Goal: Information Seeking & Learning: Check status

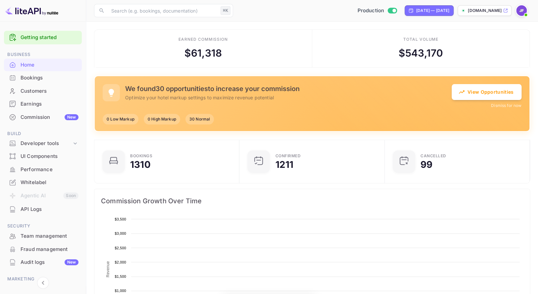
scroll to position [0, 0]
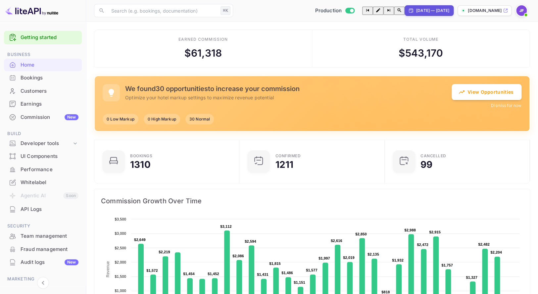
click at [413, 14] on div "[DATE] — [DATE]" at bounding box center [429, 10] width 49 height 11
select select "7"
select select "2025"
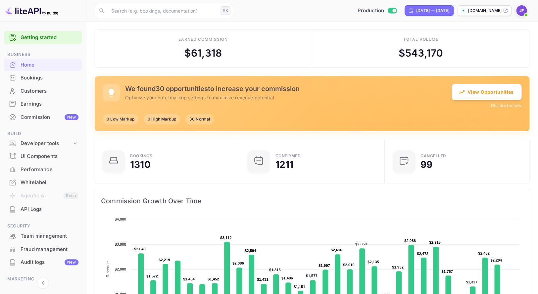
select select "7"
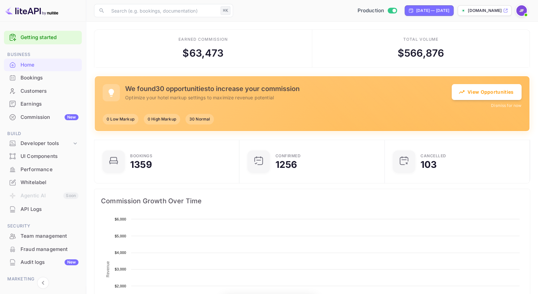
scroll to position [0, 0]
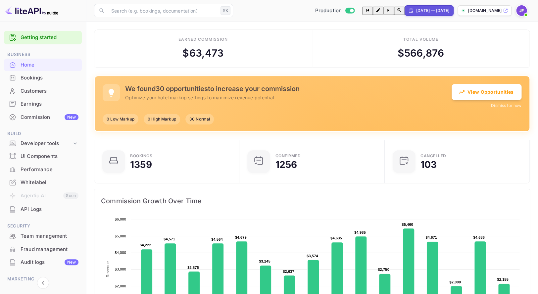
click at [416, 10] on div "[DATE] — [DATE]" at bounding box center [432, 11] width 33 height 6
select select "7"
select select "2025"
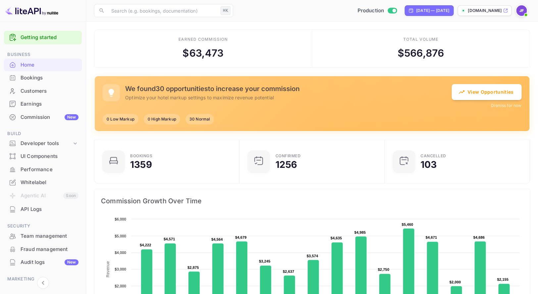
select select "7"
drag, startPoint x: 517, startPoint y: 156, endPoint x: 504, endPoint y: 153, distance: 13.2
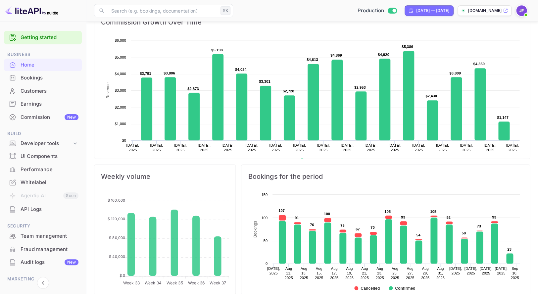
scroll to position [178, 0]
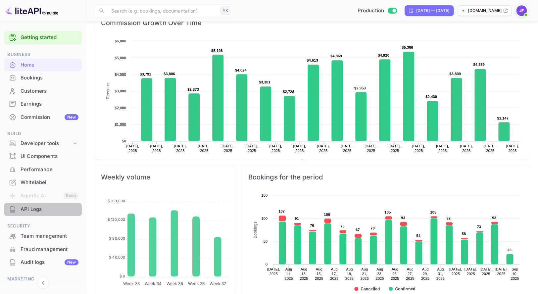
click at [42, 211] on div "API Logs" at bounding box center [50, 210] width 58 height 8
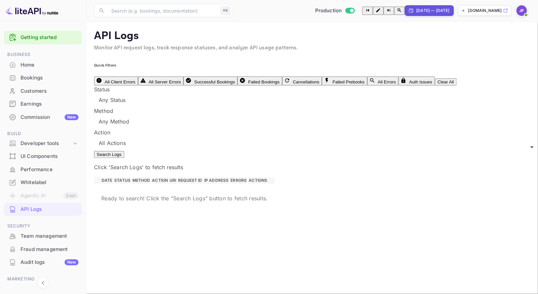
click at [416, 12] on div "[DATE] — [DATE]" at bounding box center [432, 11] width 33 height 6
select select "7"
select select "2025"
select select "8"
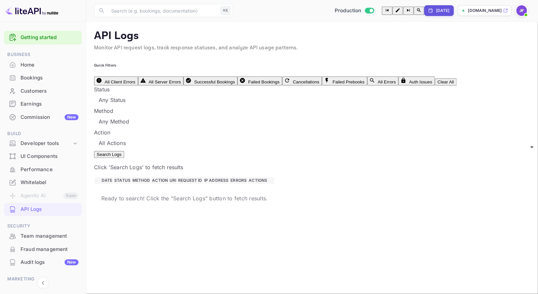
click at [436, 11] on div "[DATE]" at bounding box center [443, 11] width 14 height 6
select select "8"
select select "2025"
click at [124, 151] on button "Search Logs" at bounding box center [109, 154] width 30 height 7
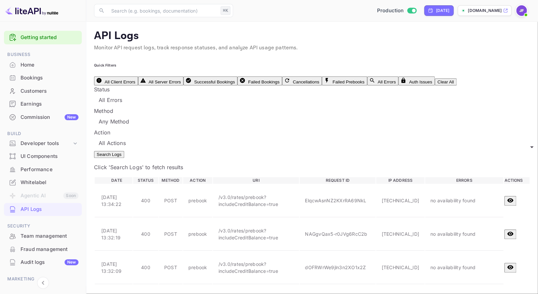
type input "4xx,5xx"
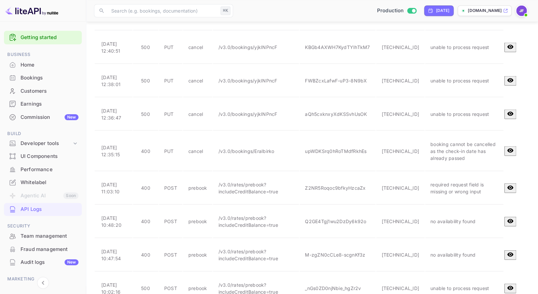
scroll to position [563, 0]
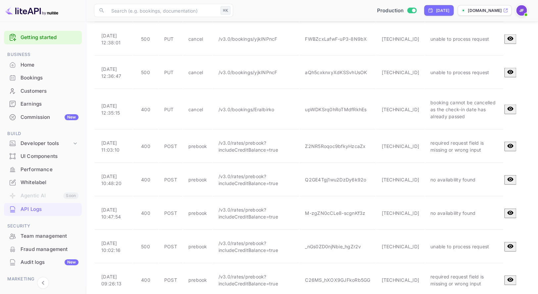
click at [267, 273] on p "/v3.0/rates/prebook?includeCreditBalance=true" at bounding box center [256, 280] width 76 height 14
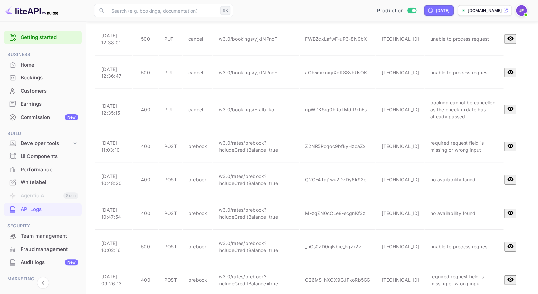
click at [264, 240] on p "/v3.0/rates/prebook?includeCreditBalance=true" at bounding box center [256, 247] width 76 height 14
click at [239, 206] on p "/v3.0/rates/prebook?includeCreditBalance=true" at bounding box center [256, 213] width 76 height 14
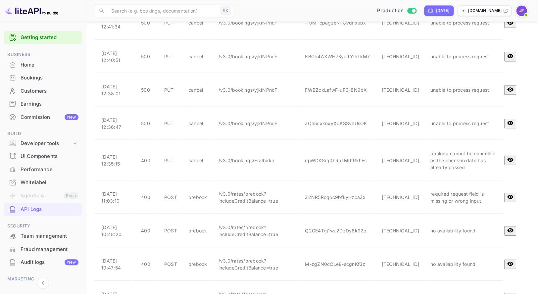
scroll to position [512, 0]
click at [259, 224] on p "/v3.0/rates/prebook?includeCreditBalance=true" at bounding box center [256, 231] width 76 height 14
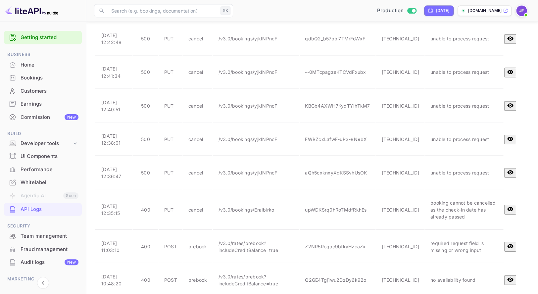
scroll to position [463, 0]
click at [257, 240] on p "/v3.0/rates/prebook?includeCreditBalance=true" at bounding box center [256, 247] width 76 height 14
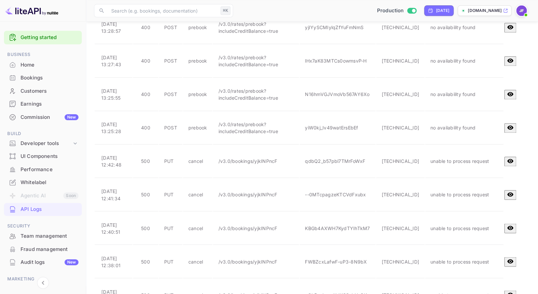
scroll to position [322, 0]
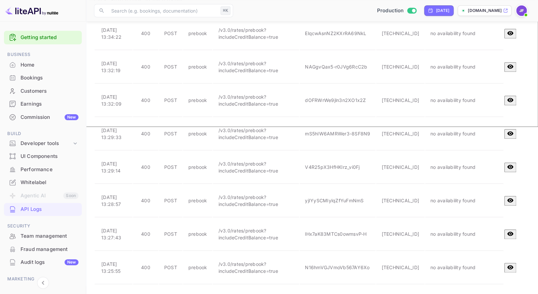
click at [264, 261] on p "/v3.0/rates/prebook?includeCreditBalance=true" at bounding box center [256, 268] width 76 height 14
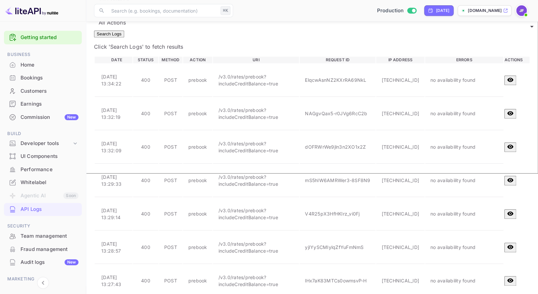
scroll to position [120, 0]
click at [265, 175] on p "/v3.0/rates/prebook?includeCreditBalance=true" at bounding box center [256, 182] width 76 height 14
drag, startPoint x: 455, startPoint y: 33, endPoint x: 409, endPoint y: 65, distance: 56.6
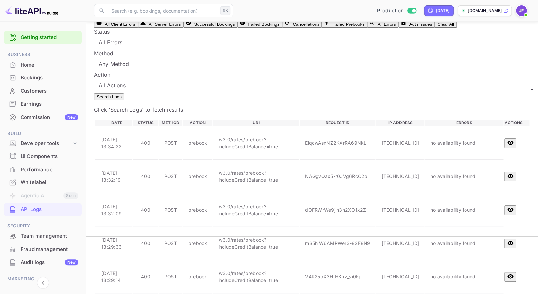
scroll to position [44, 0]
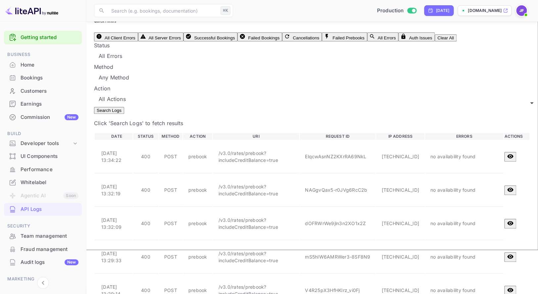
click at [249, 183] on p "/v3.0/rates/prebook?includeCreditBalance=true" at bounding box center [256, 190] width 76 height 14
drag, startPoint x: 154, startPoint y: 160, endPoint x: 160, endPoint y: 160, distance: 6.0
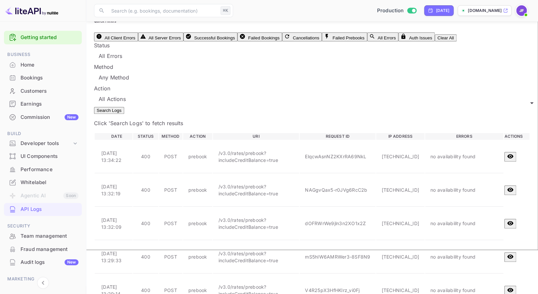
copy span "8012210"
click at [247, 150] on p "/v3.0/rates/prebook?includeCreditBalance=true" at bounding box center [256, 157] width 76 height 14
